Goal: Transaction & Acquisition: Subscribe to service/newsletter

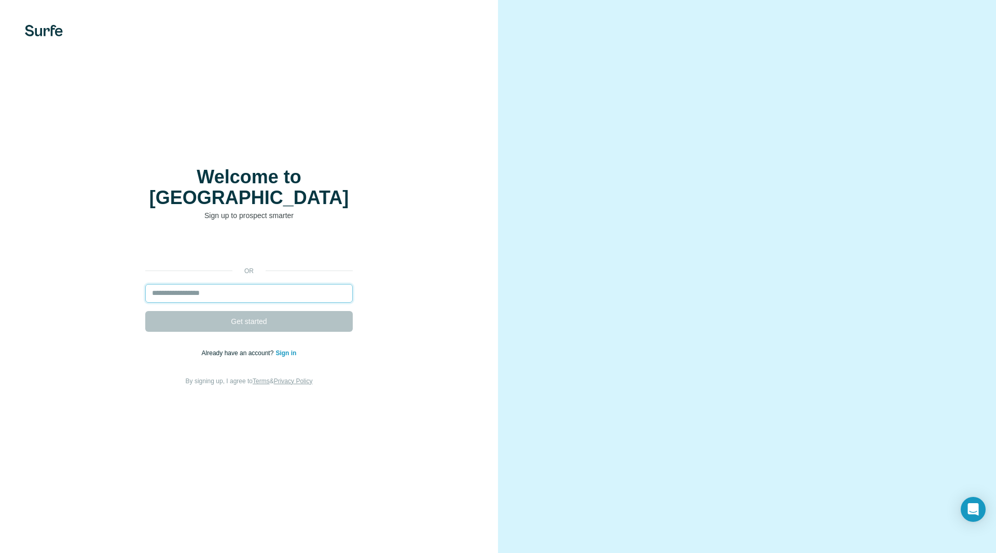
click at [256, 284] on input "email" at bounding box center [249, 293] width 208 height 19
type input "**********"
click at [145, 311] on button "Get started" at bounding box center [249, 321] width 208 height 21
click at [339, 311] on button "Get started" at bounding box center [249, 321] width 208 height 21
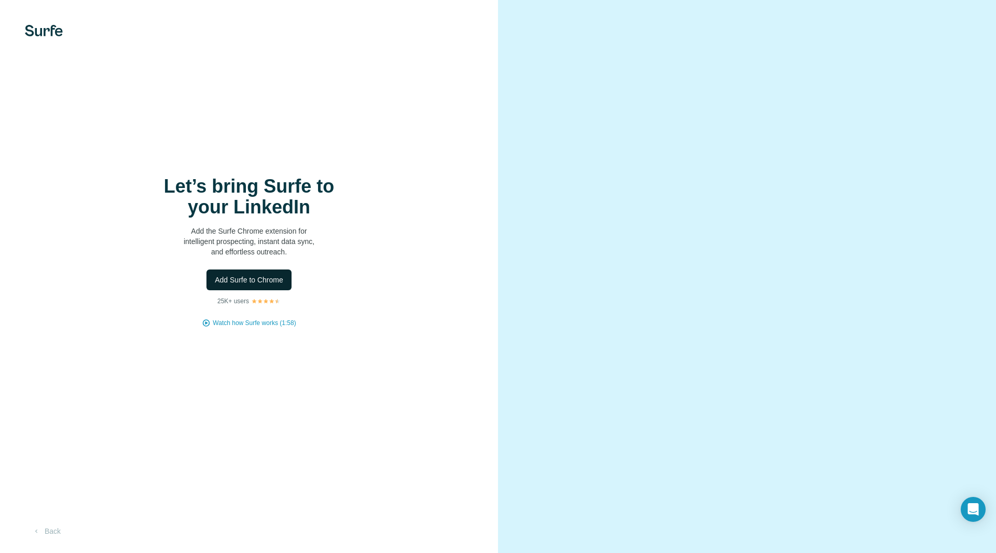
click at [277, 282] on span "Add Surfe to Chrome" at bounding box center [249, 279] width 68 height 10
click at [266, 271] on button "Add Surfe to Chrome" at bounding box center [248, 279] width 85 height 21
